Goal: Check status

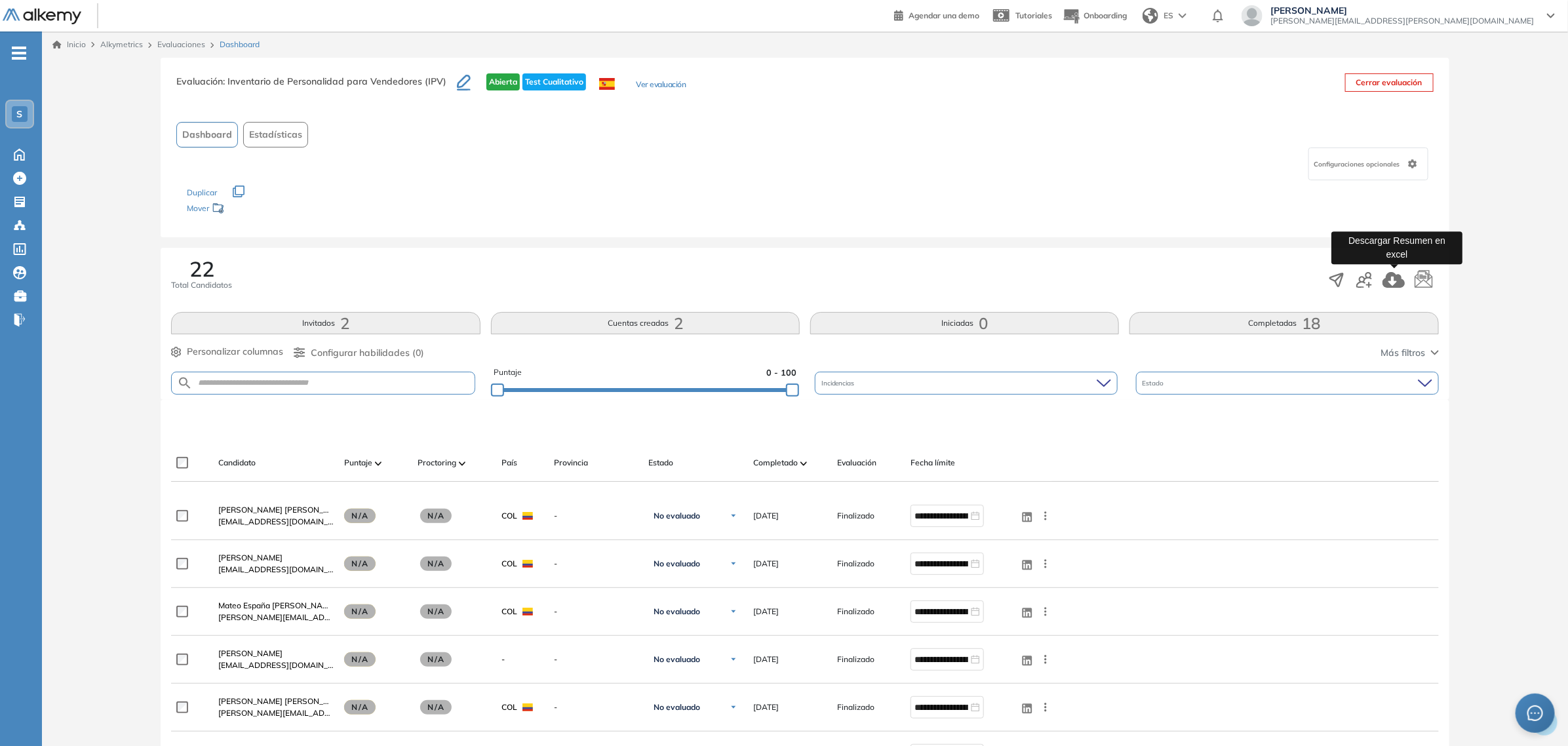
click at [1398, 283] on icon "button" at bounding box center [1393, 280] width 22 height 16
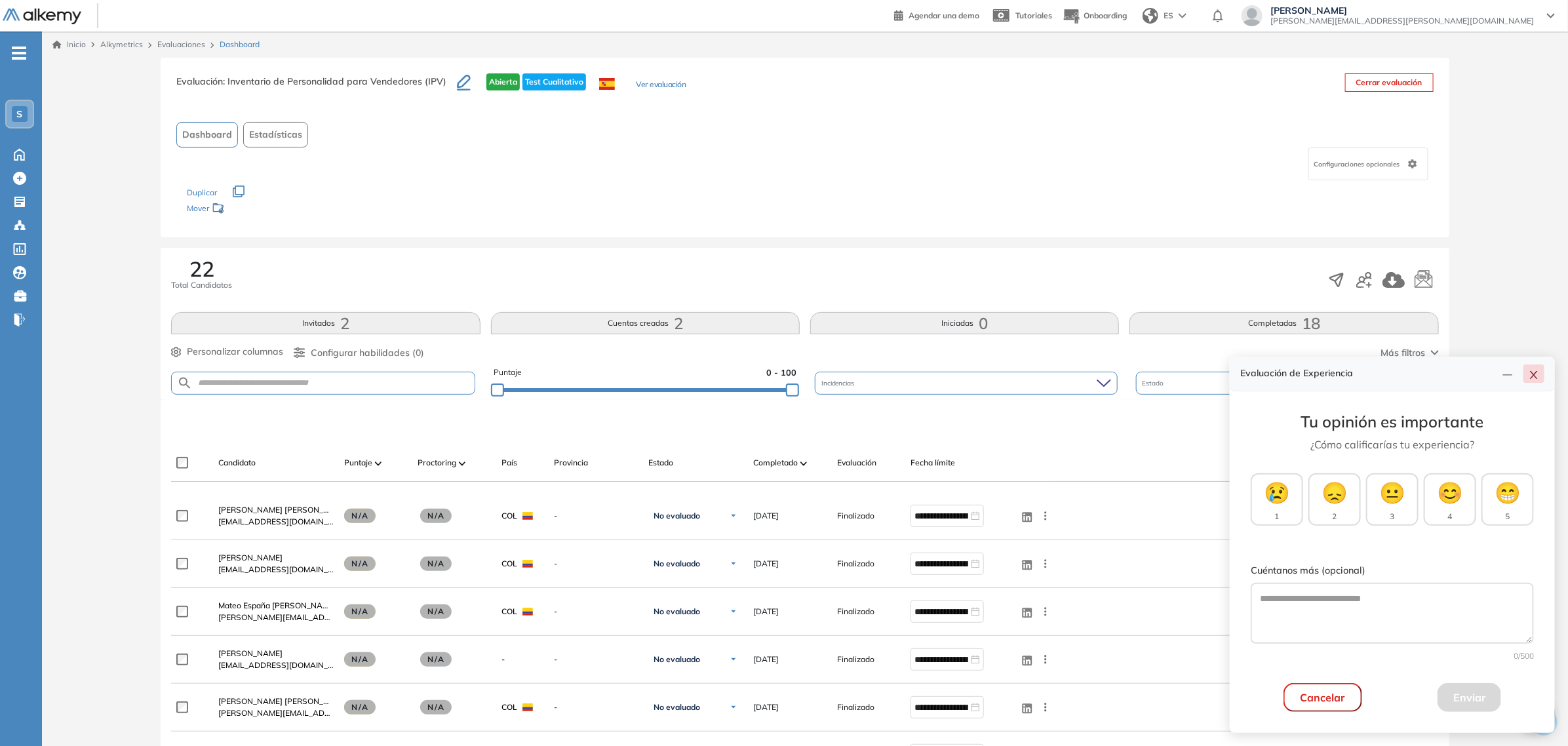
click at [1530, 378] on icon "close" at bounding box center [1533, 375] width 11 height 11
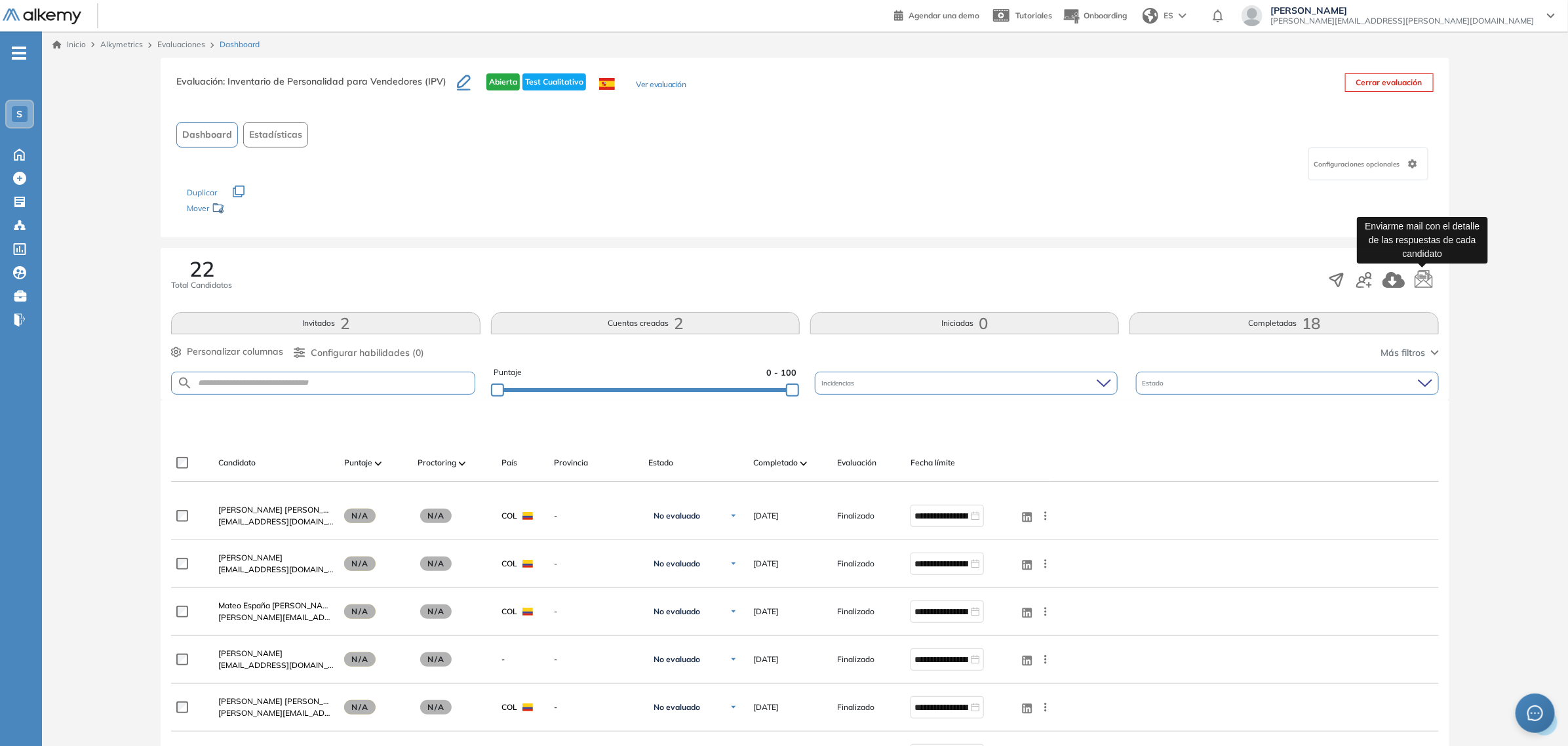
click at [1424, 280] on icon "button" at bounding box center [1424, 278] width 18 height 18
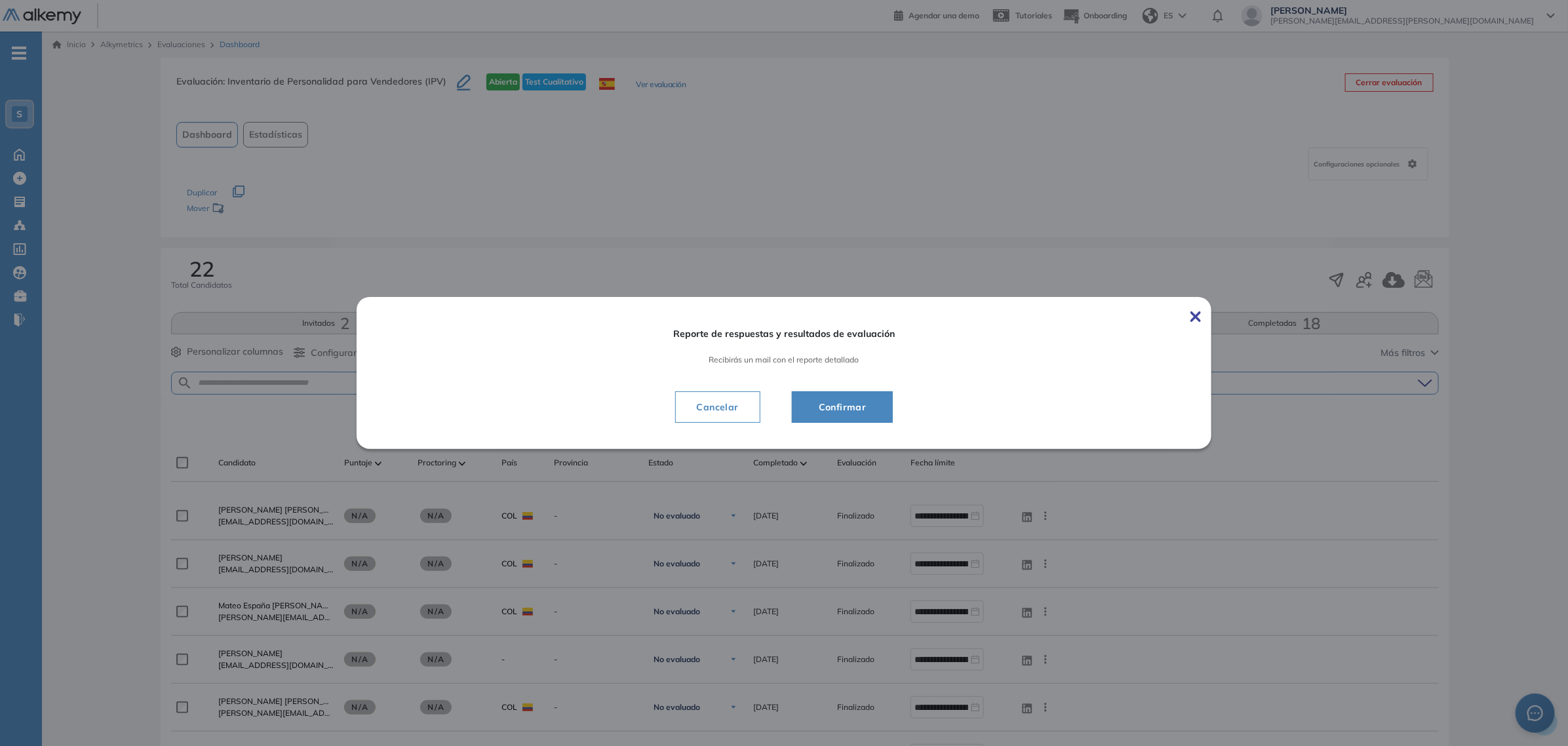
click at [844, 404] on span "Confirmar" at bounding box center [842, 407] width 69 height 16
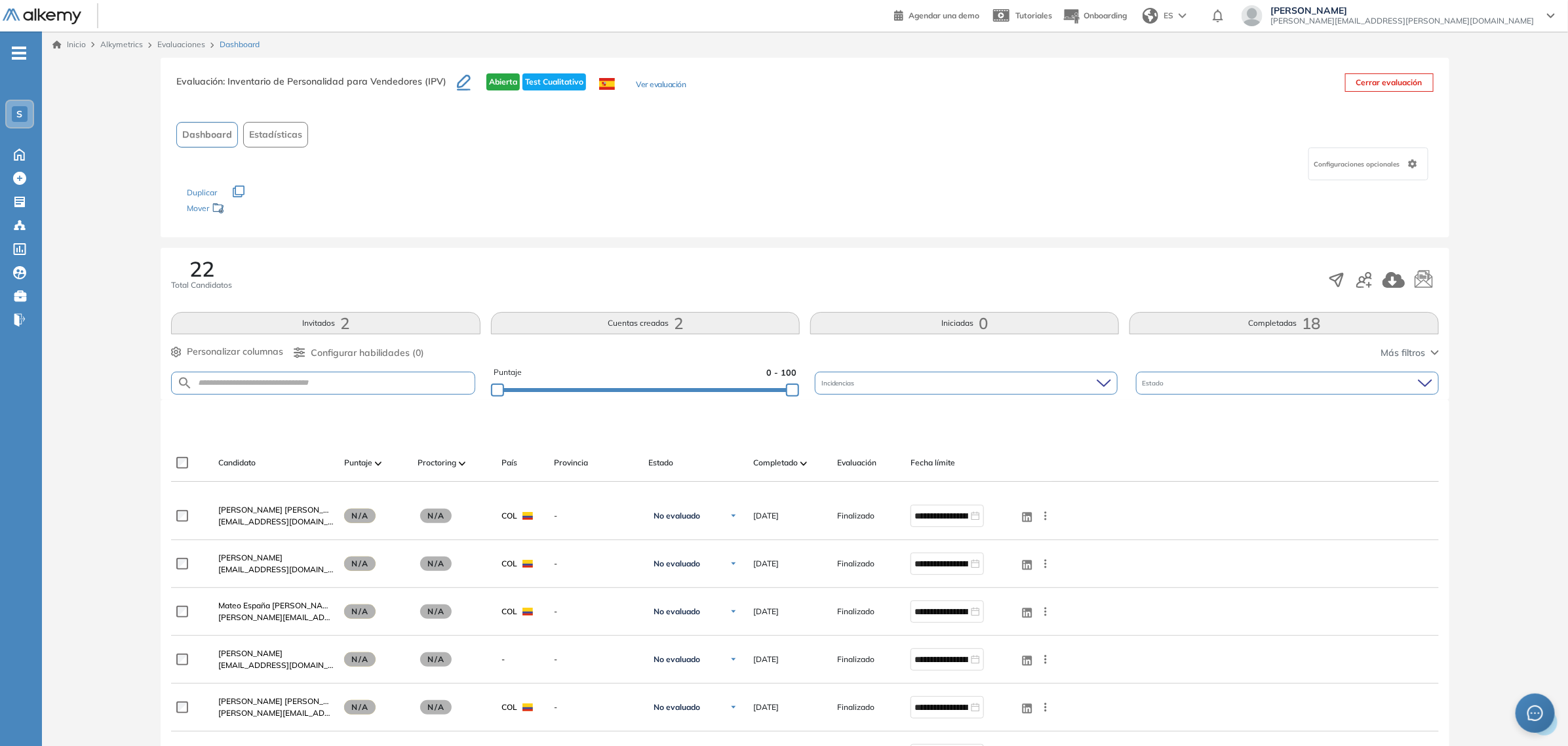
click at [1277, 328] on button "Completadas 18" at bounding box center [1284, 323] width 308 height 22
